Goal: Transaction & Acquisition: Purchase product/service

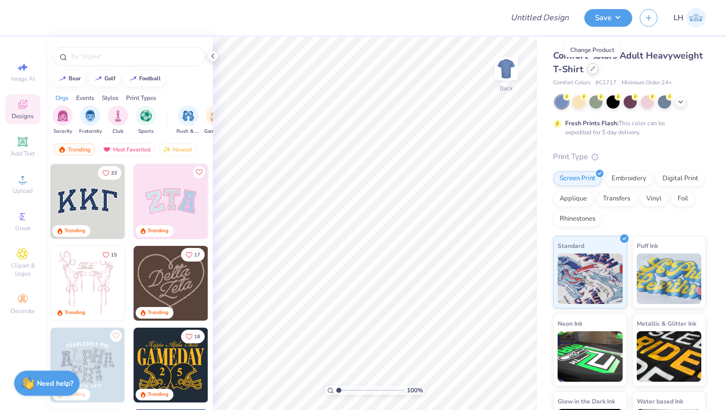
click at [593, 72] on div at bounding box center [593, 68] width 11 height 11
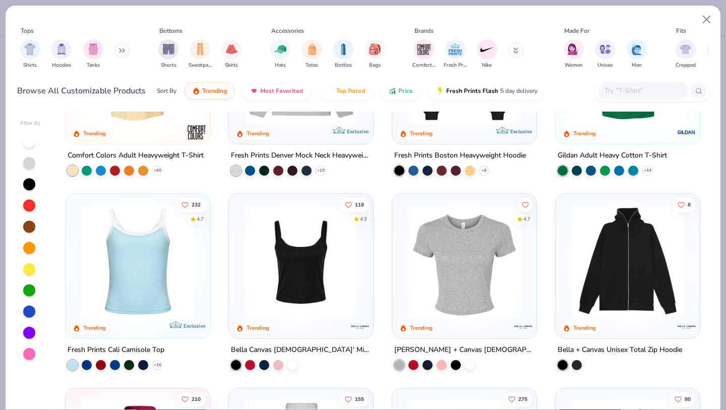
scroll to position [117, 0]
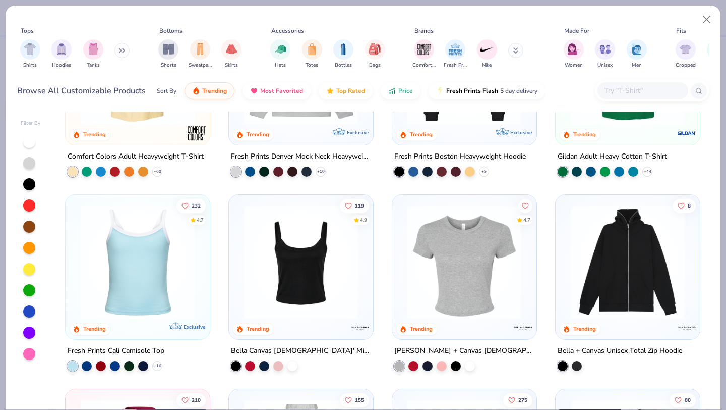
click at [627, 85] on input "text" at bounding box center [643, 91] width 78 height 12
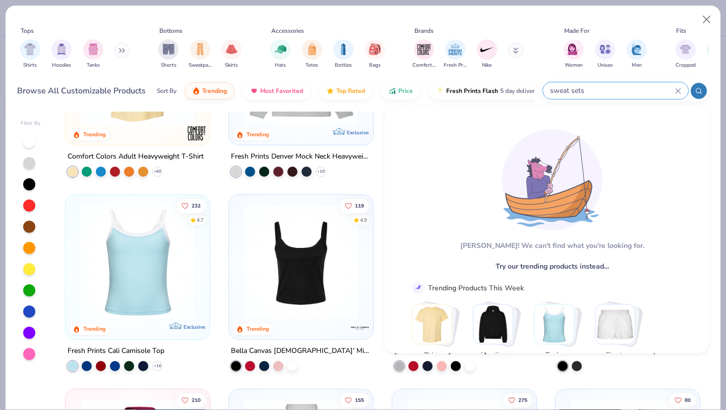
type input "sweat sets"
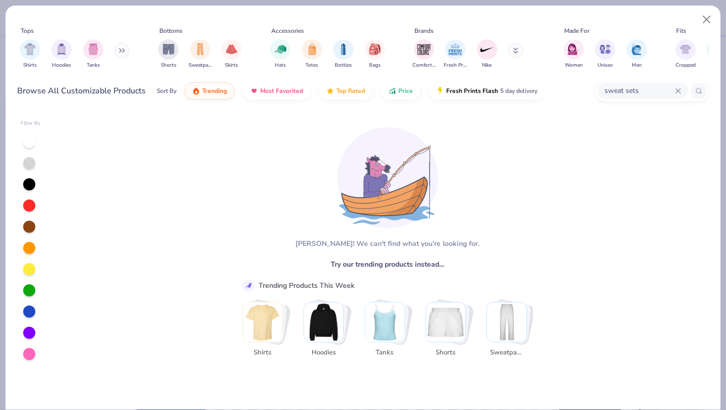
click at [324, 319] on img "Stack Card Button Hoodies" at bounding box center [323, 321] width 39 height 39
click at [334, 327] on img "Stack Card Button Hoodies" at bounding box center [323, 321] width 39 height 39
click at [679, 91] on icon at bounding box center [678, 90] width 5 height 5
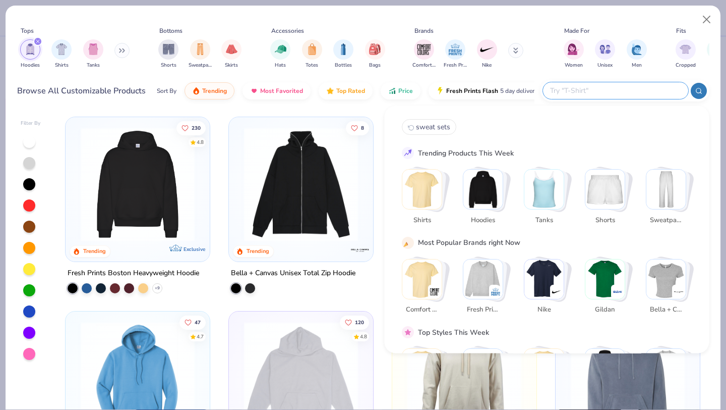
click at [493, 194] on img "Stack Card Button Hoodies" at bounding box center [482, 188] width 39 height 39
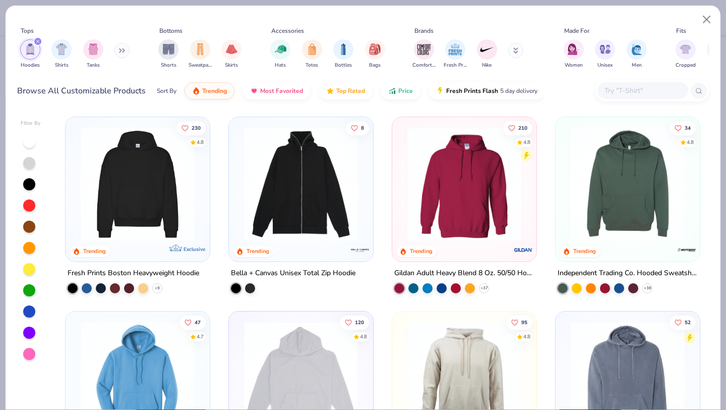
click at [138, 180] on img at bounding box center [138, 184] width 124 height 114
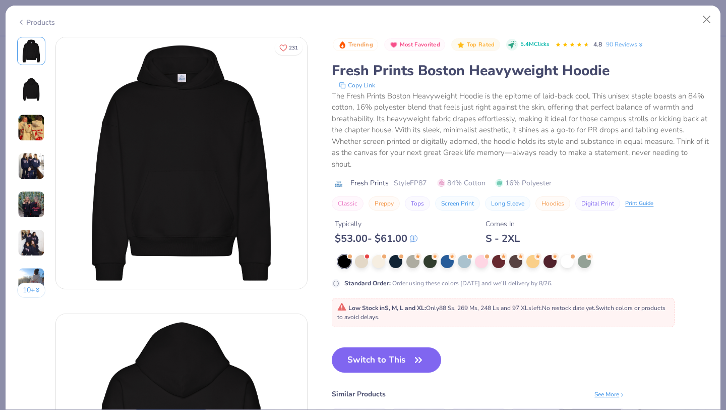
click at [45, 25] on div "Products" at bounding box center [36, 22] width 38 height 11
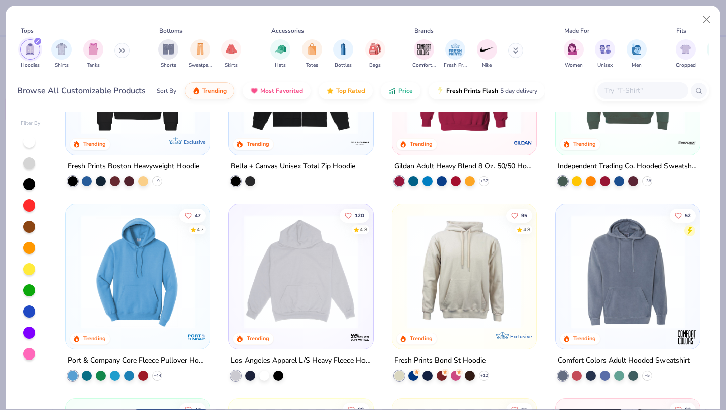
scroll to position [137, 0]
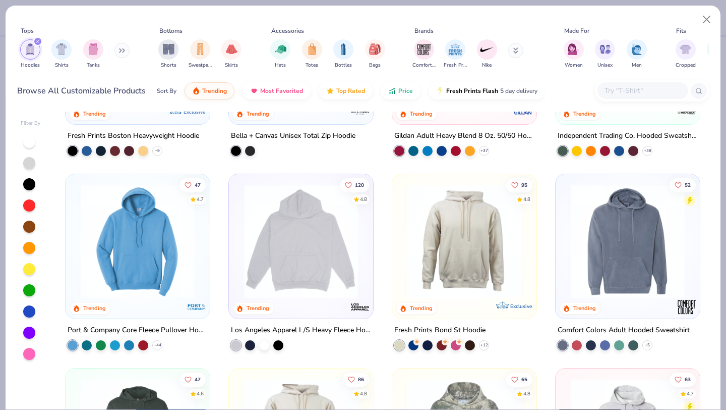
click at [452, 254] on img at bounding box center [464, 241] width 124 height 114
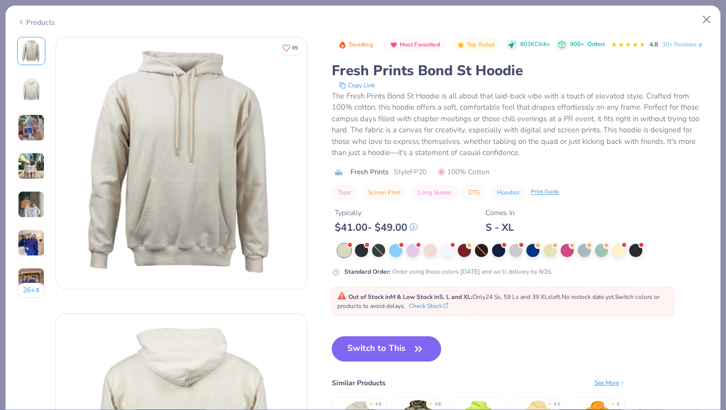
click at [30, 21] on div "Products" at bounding box center [36, 22] width 38 height 11
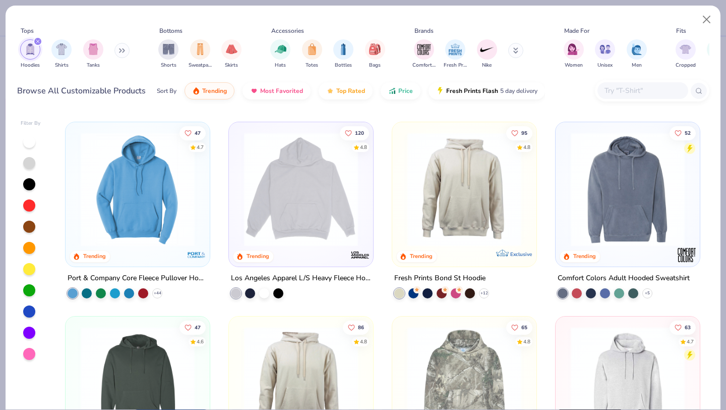
scroll to position [185, 0]
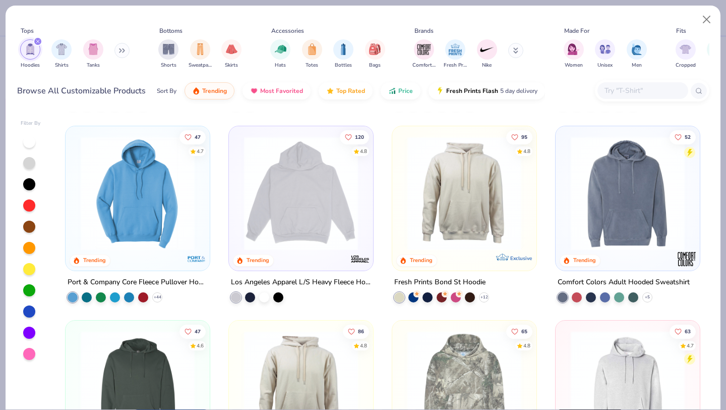
click at [625, 209] on img at bounding box center [628, 193] width 124 height 114
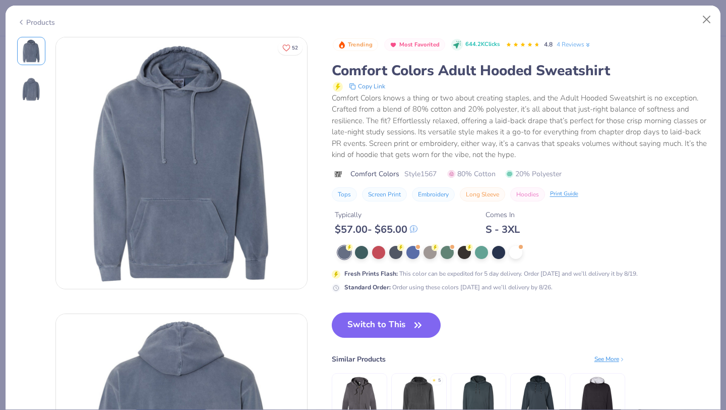
click at [30, 79] on img at bounding box center [31, 89] width 24 height 24
click at [390, 319] on button "Switch to This" at bounding box center [386, 324] width 109 height 25
